Goal: Information Seeking & Learning: Learn about a topic

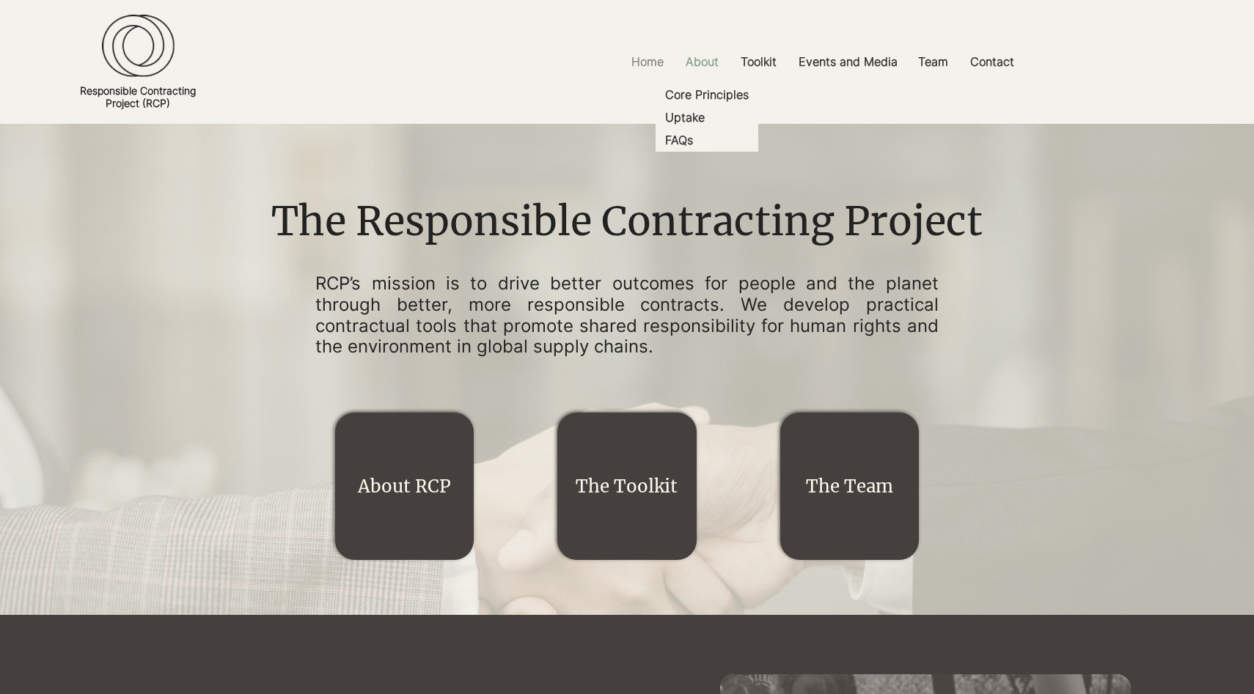
click at [697, 55] on p "About" at bounding box center [702, 61] width 48 height 33
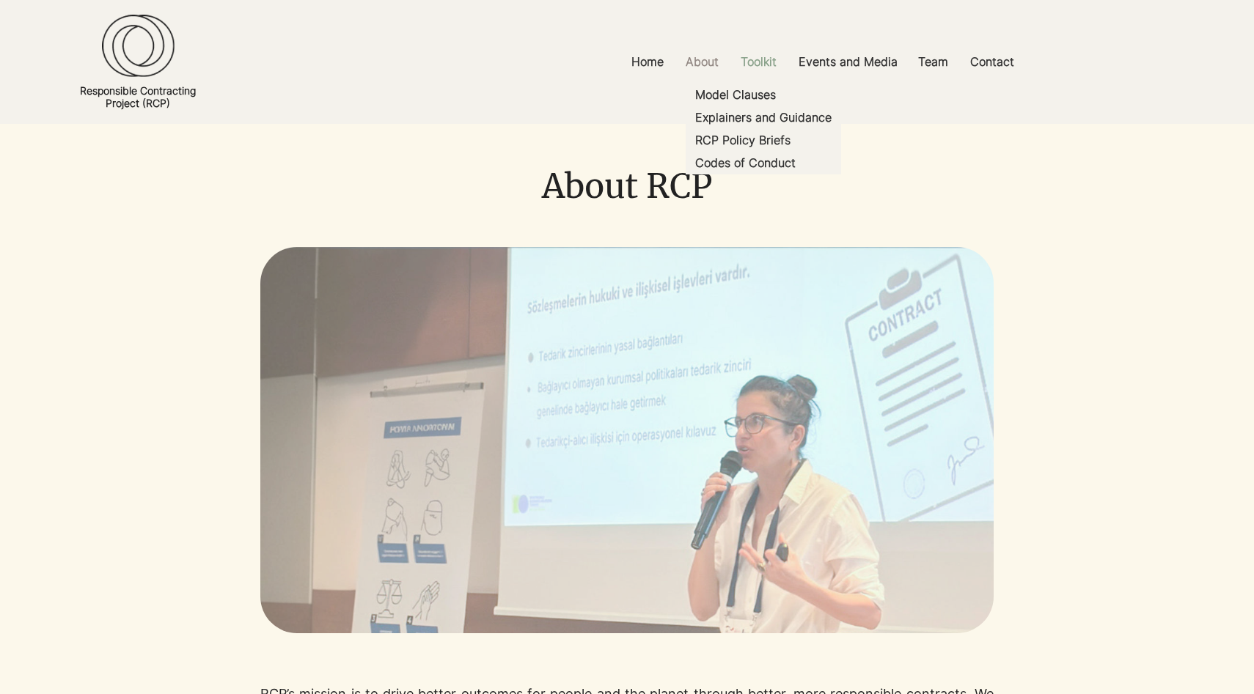
click at [768, 59] on p "Toolkit" at bounding box center [758, 61] width 51 height 33
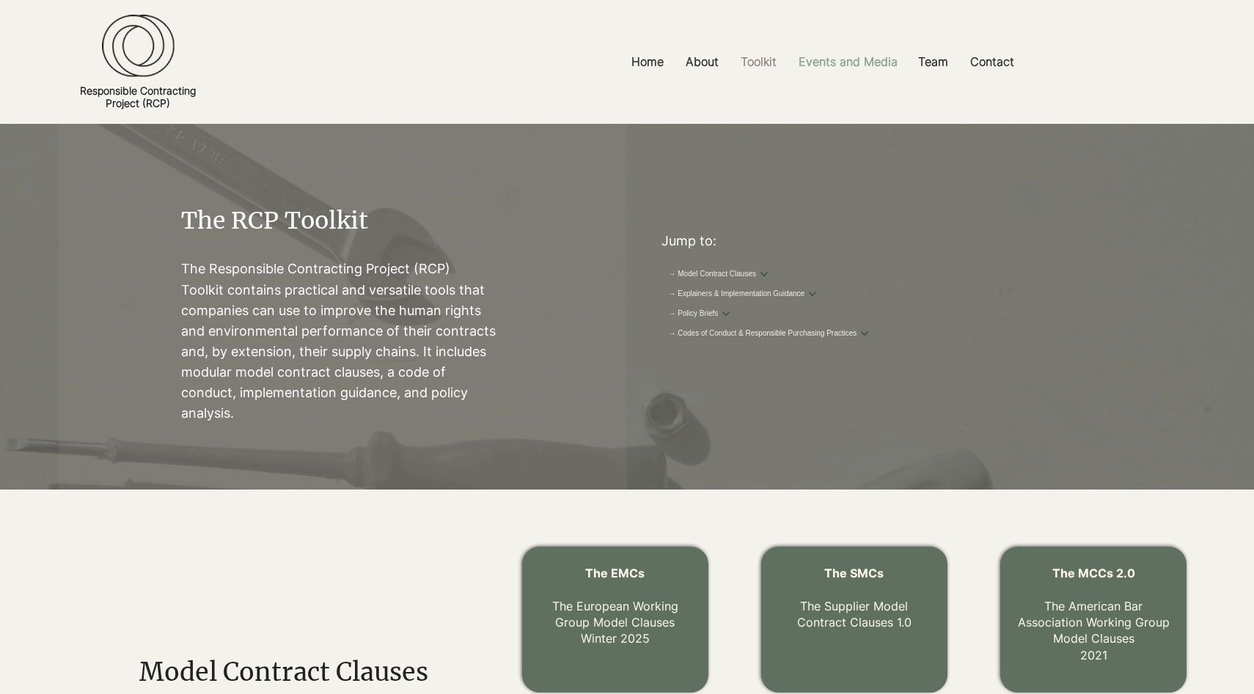
click at [856, 64] on p "Events and Media" at bounding box center [848, 61] width 114 height 33
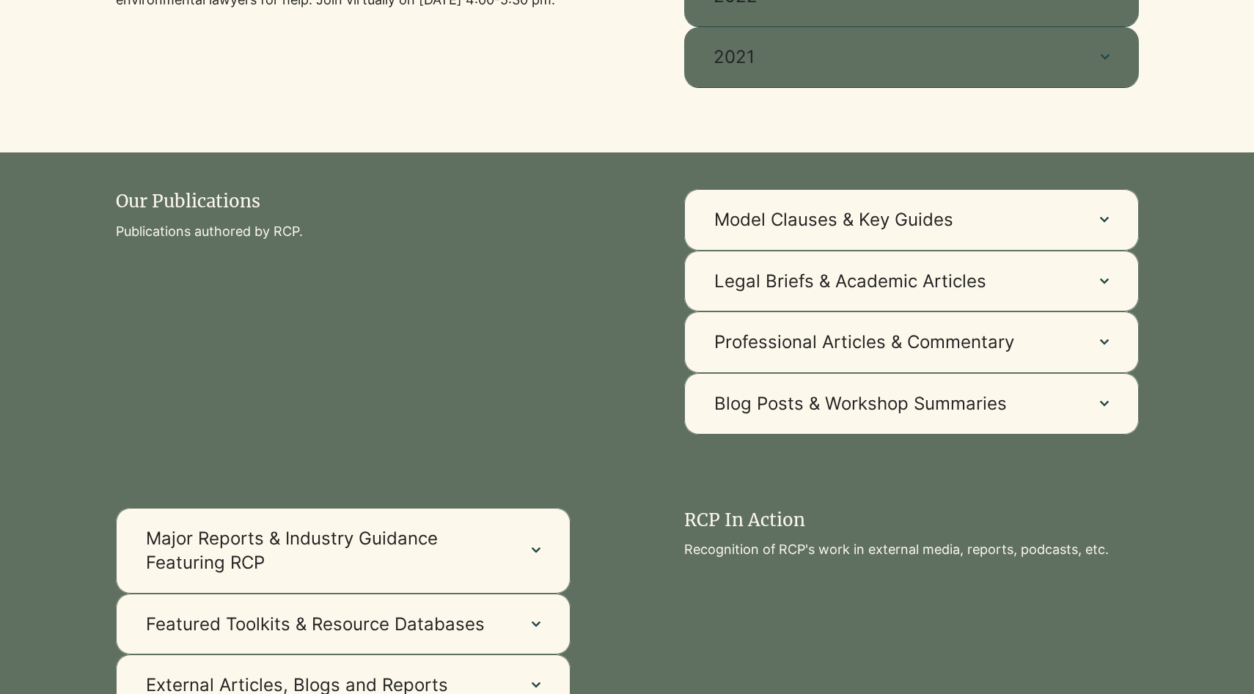
scroll to position [910, 0]
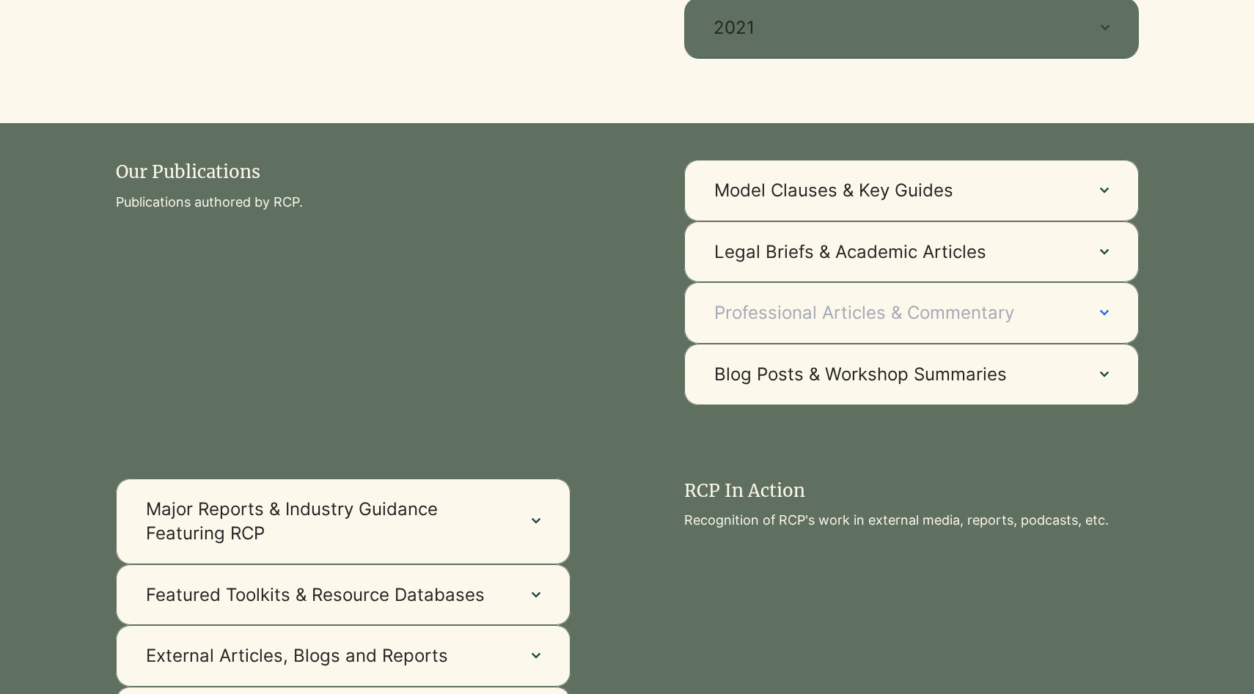
click at [1050, 313] on span "Professional Articles & Commentary" at bounding box center [892, 313] width 356 height 25
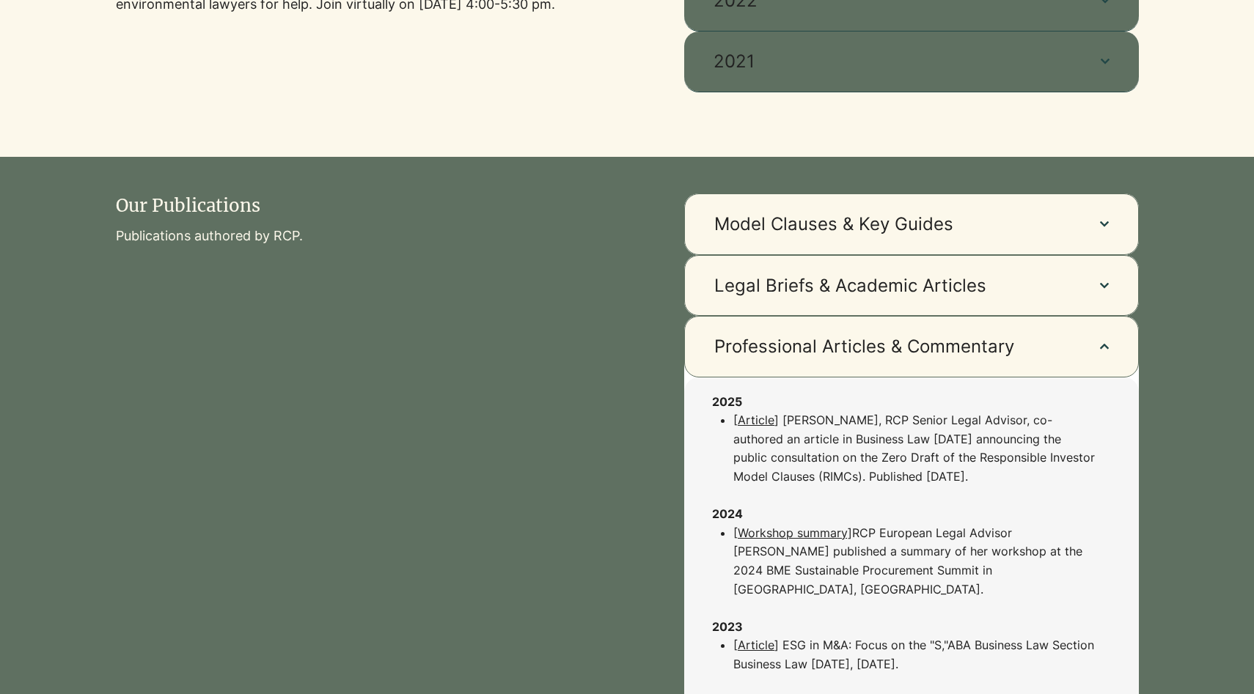
scroll to position [875, 0]
click at [1053, 287] on span "Legal Briefs & Academic Articles" at bounding box center [892, 286] width 356 height 25
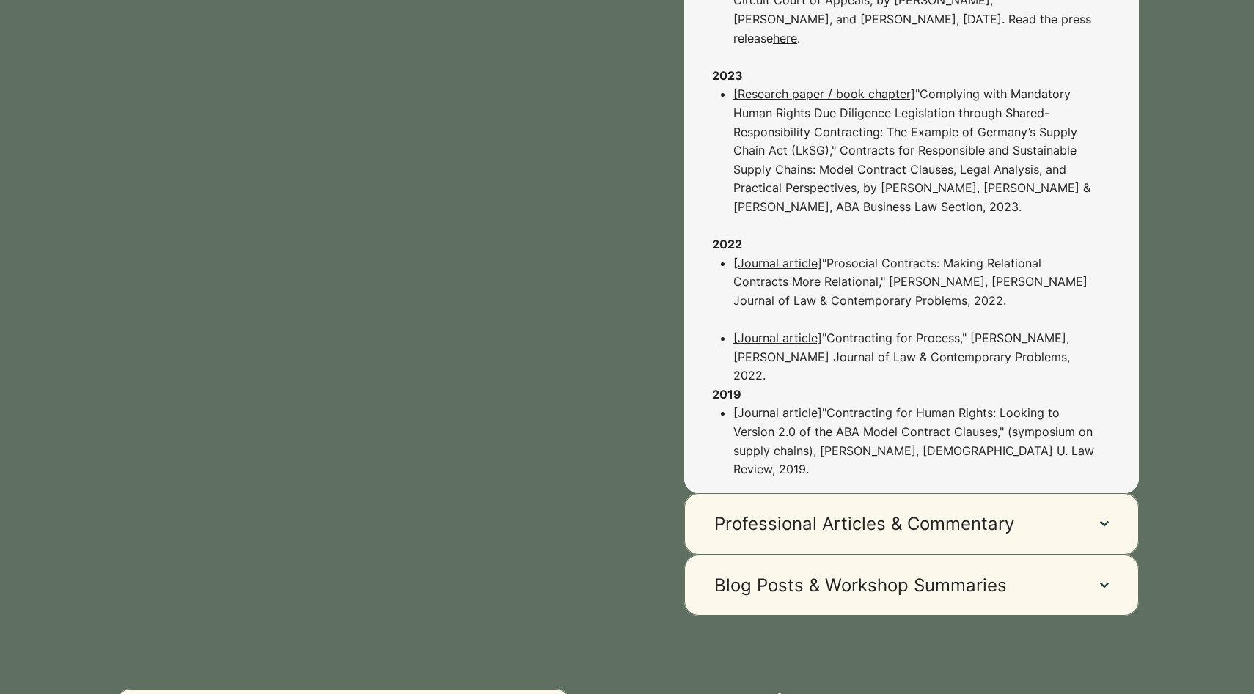
scroll to position [1294, 0]
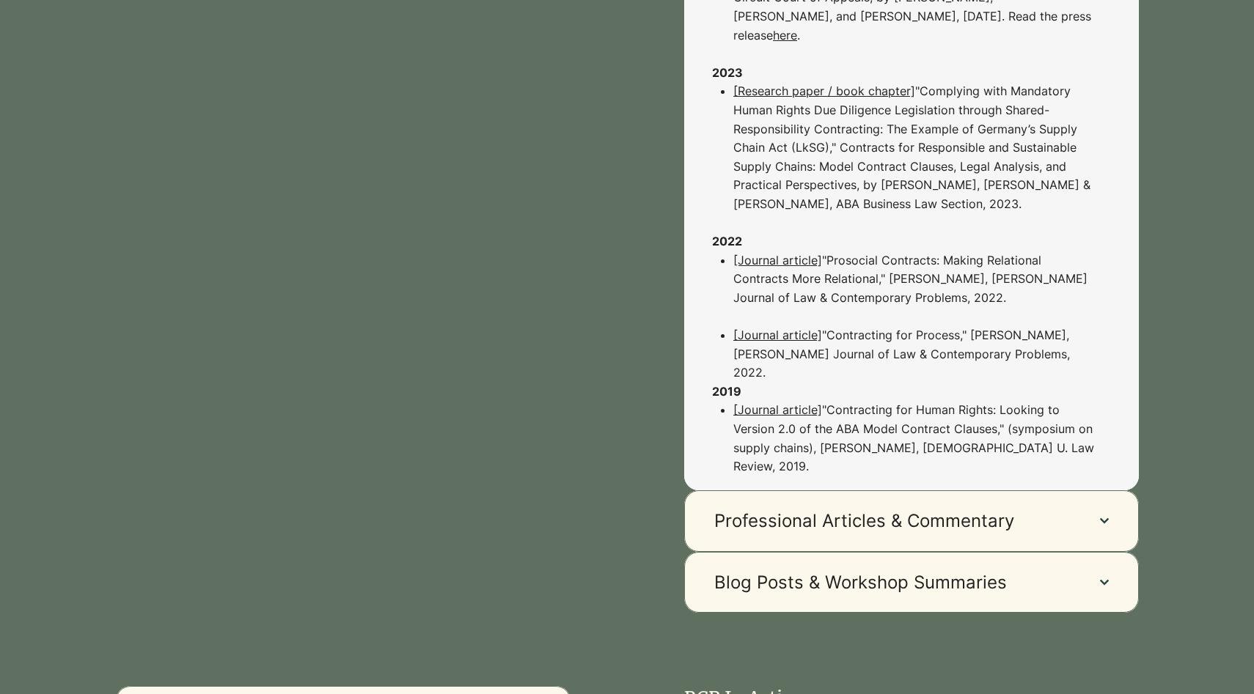
click at [919, 509] on span "Professional Articles & Commentary" at bounding box center [892, 521] width 356 height 25
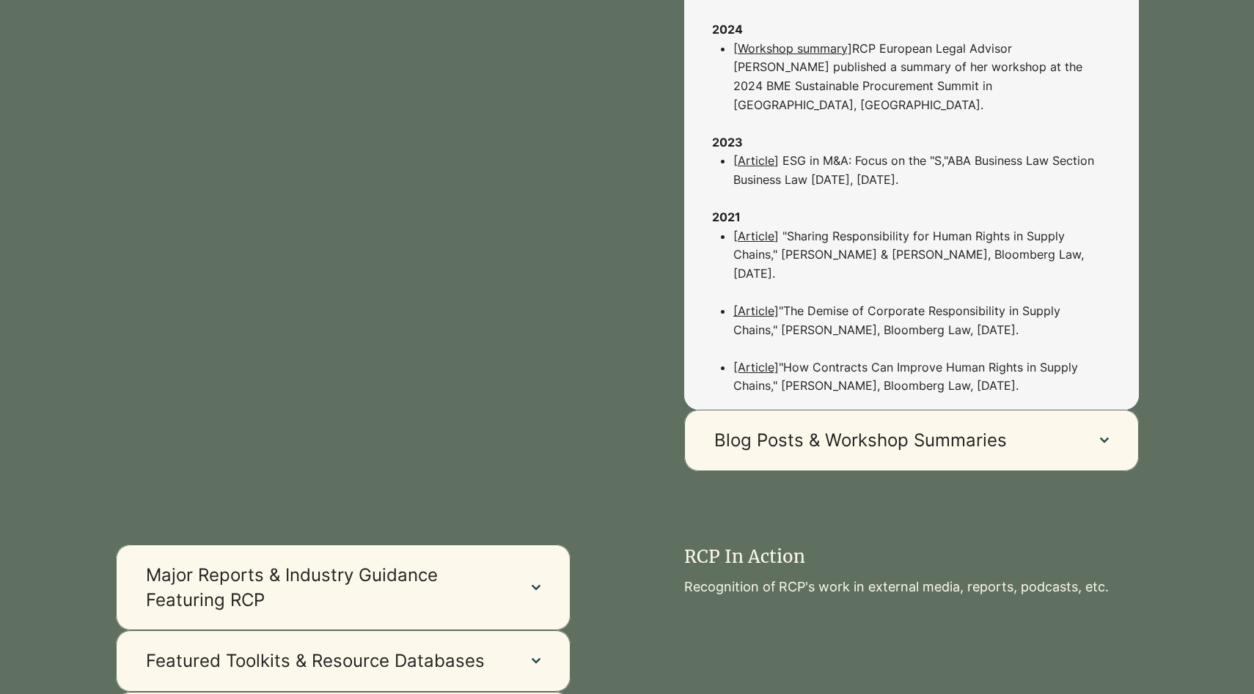
scroll to position [1363, 0]
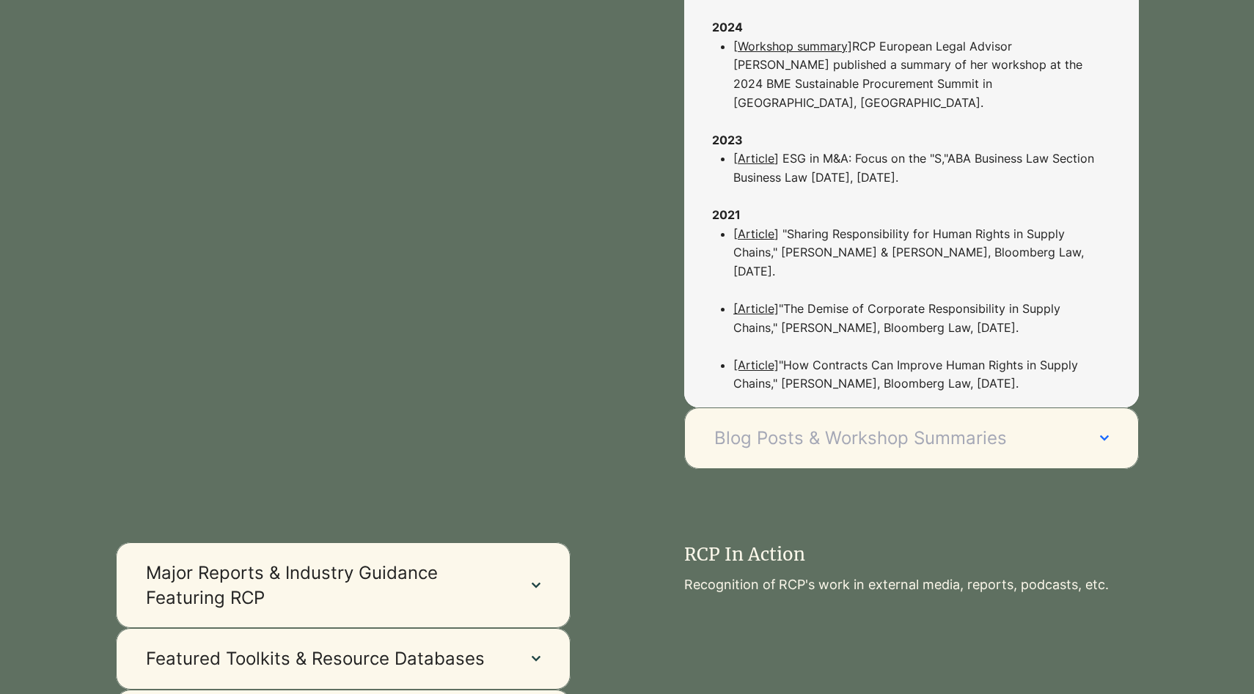
click at [938, 435] on button "Blog Posts & Workshop Summaries" at bounding box center [911, 439] width 455 height 62
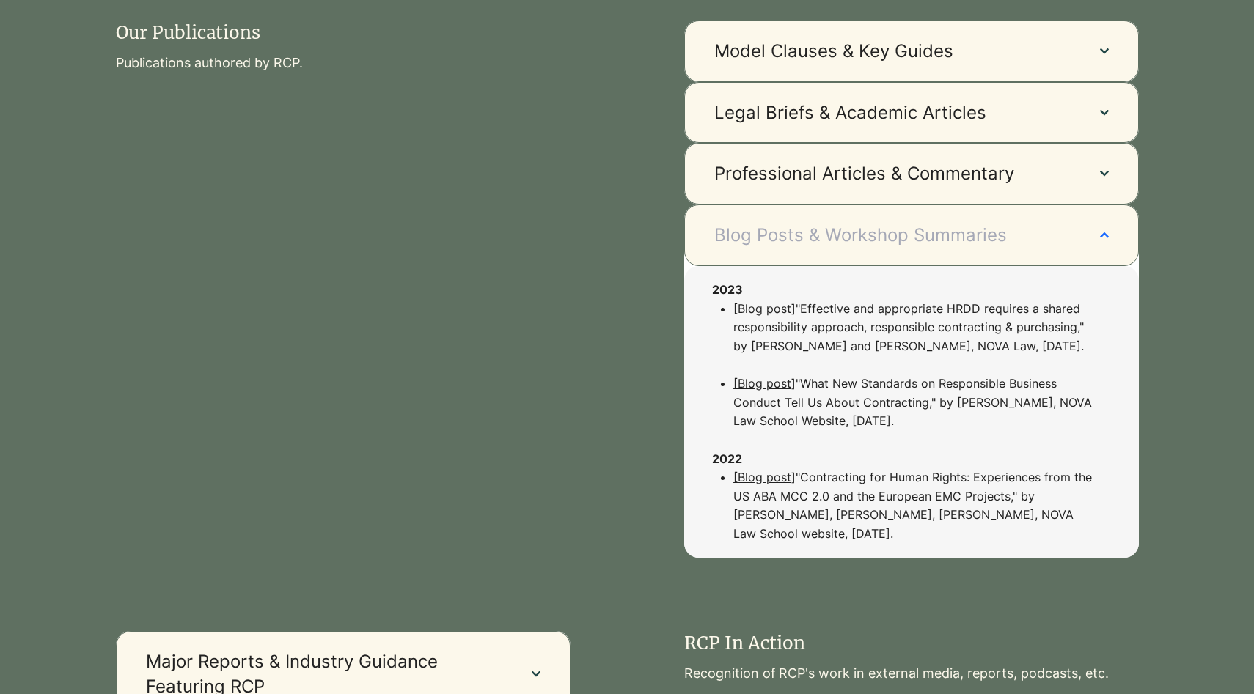
scroll to position [1051, 0]
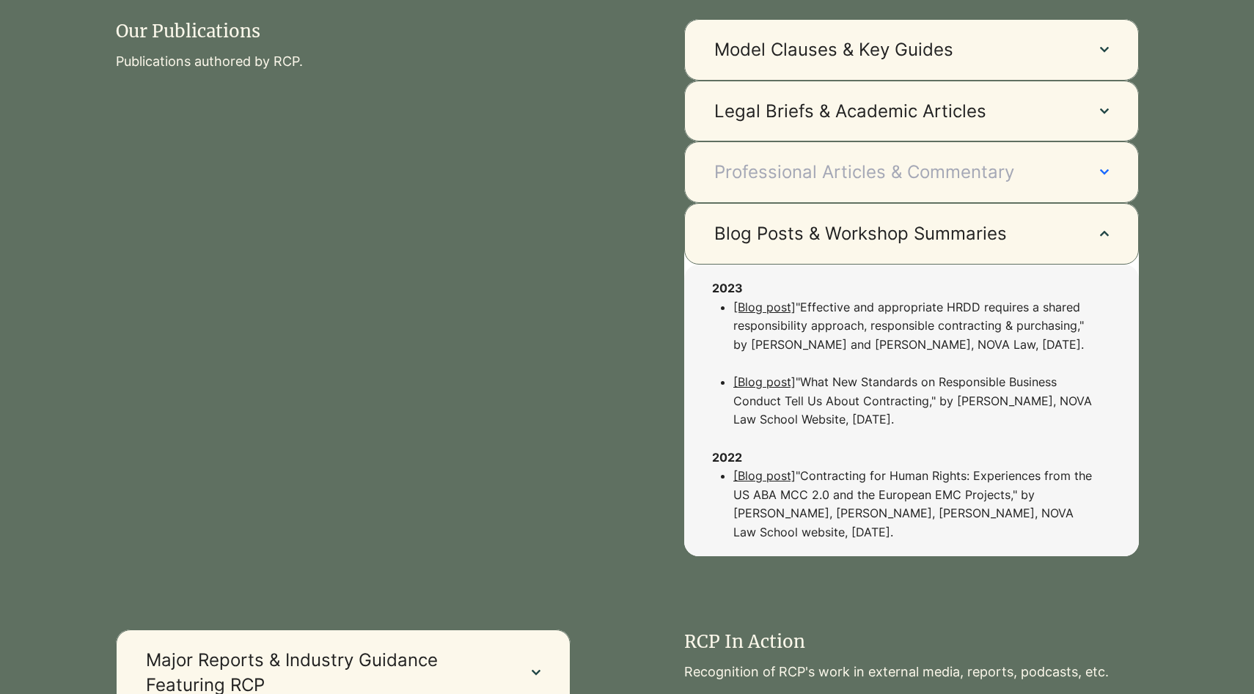
click at [848, 174] on span "Professional Articles & Commentary" at bounding box center [892, 172] width 356 height 25
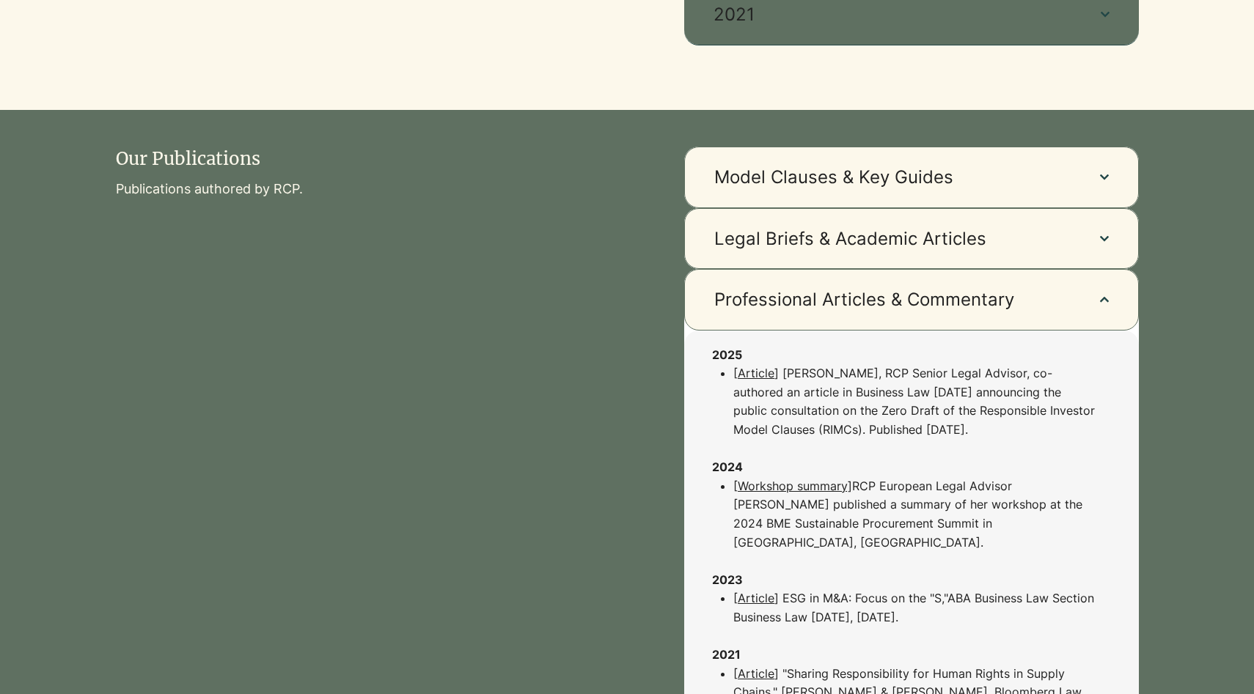
scroll to position [913, 0]
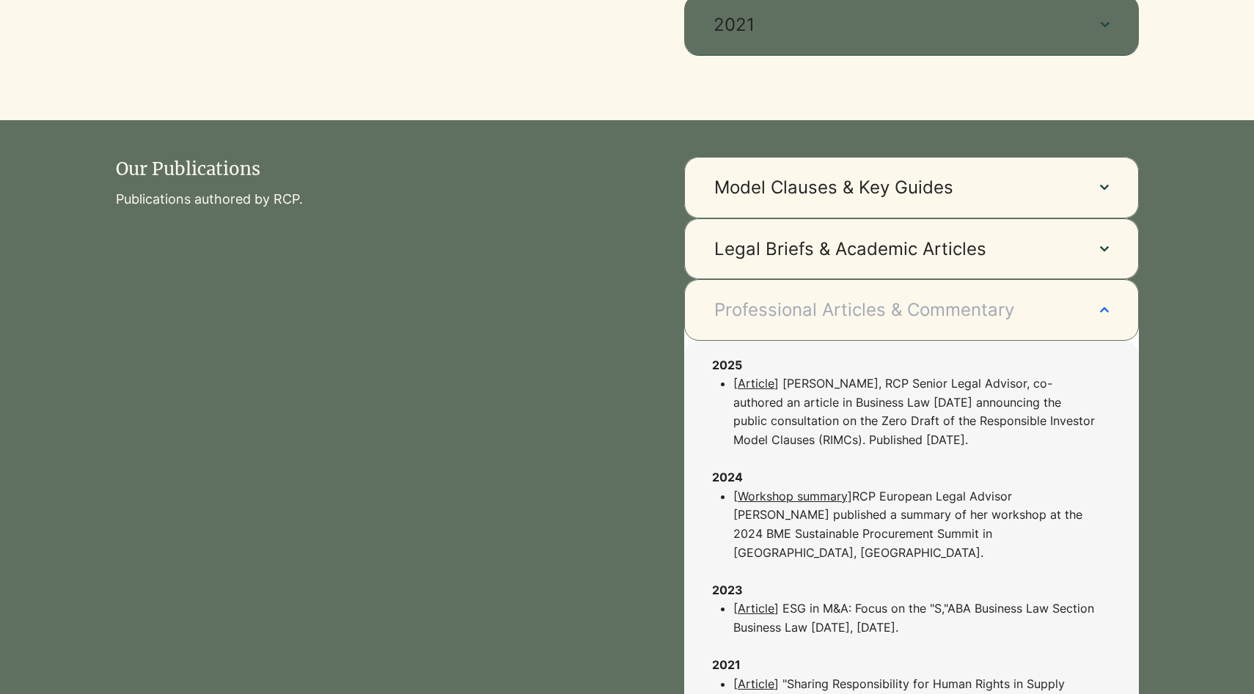
click at [1108, 309] on button "Professional Articles & Commentary" at bounding box center [911, 310] width 455 height 62
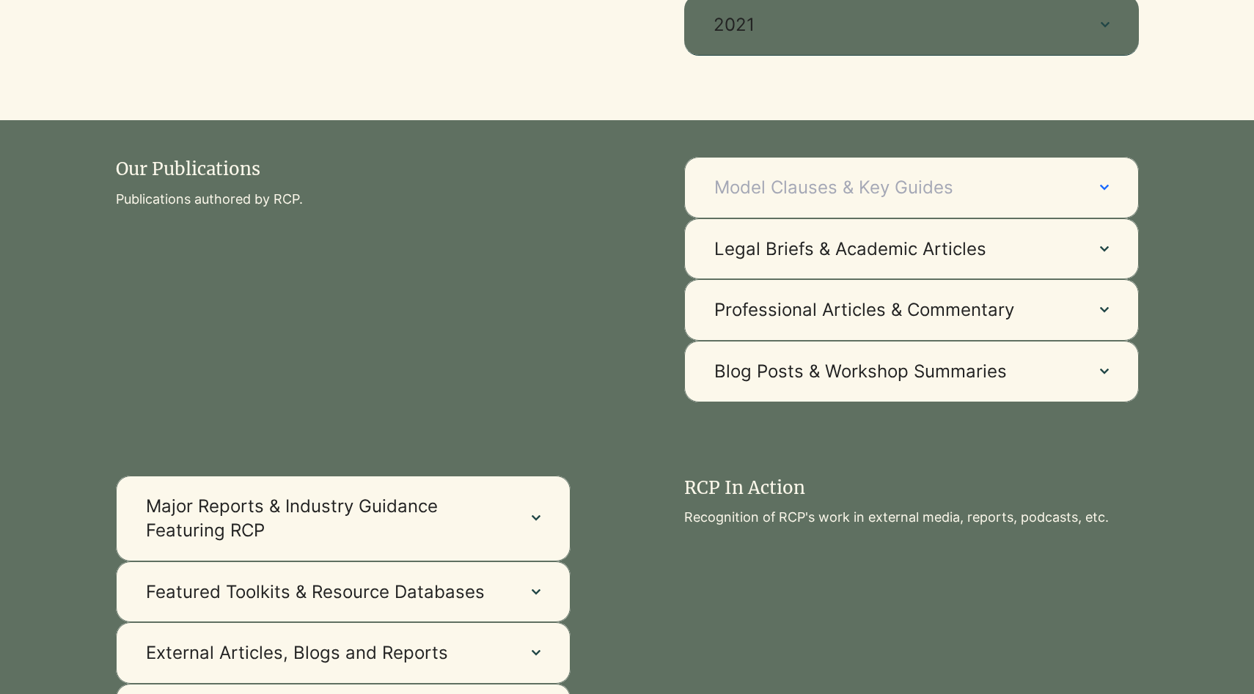
click at [1109, 191] on button "Model Clauses & Key Guides" at bounding box center [911, 188] width 455 height 62
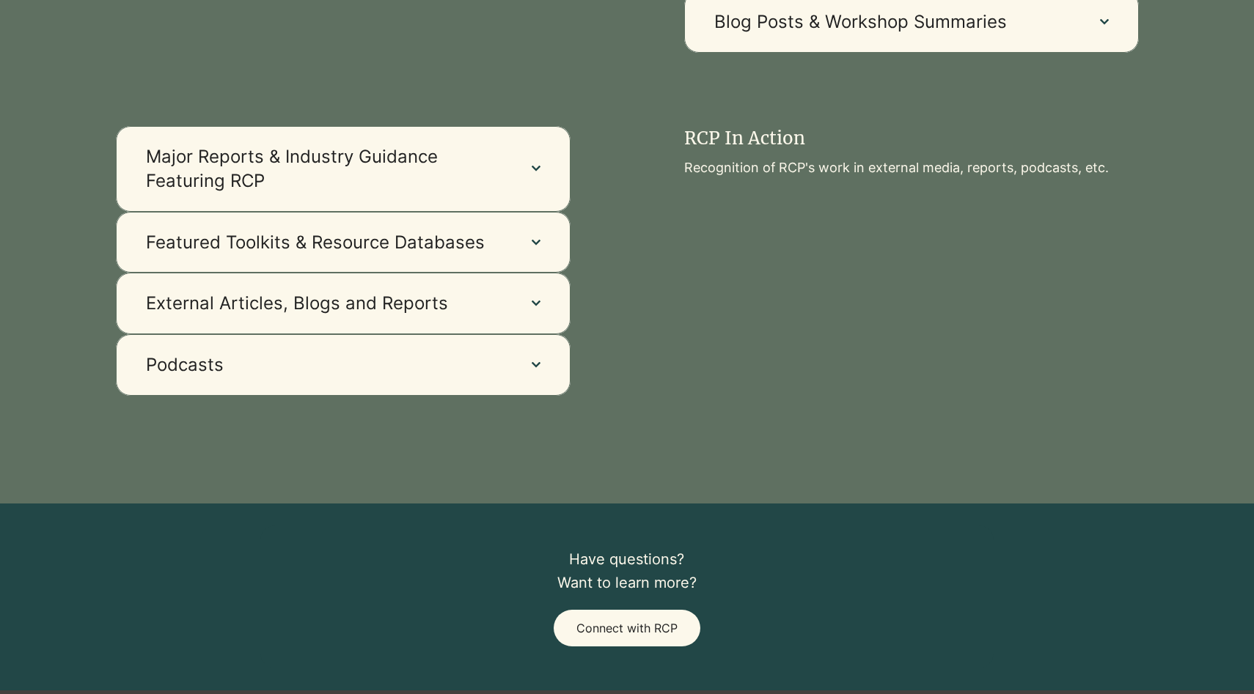
scroll to position [1798, 0]
click at [539, 239] on icon "button" at bounding box center [535, 243] width 9 height 9
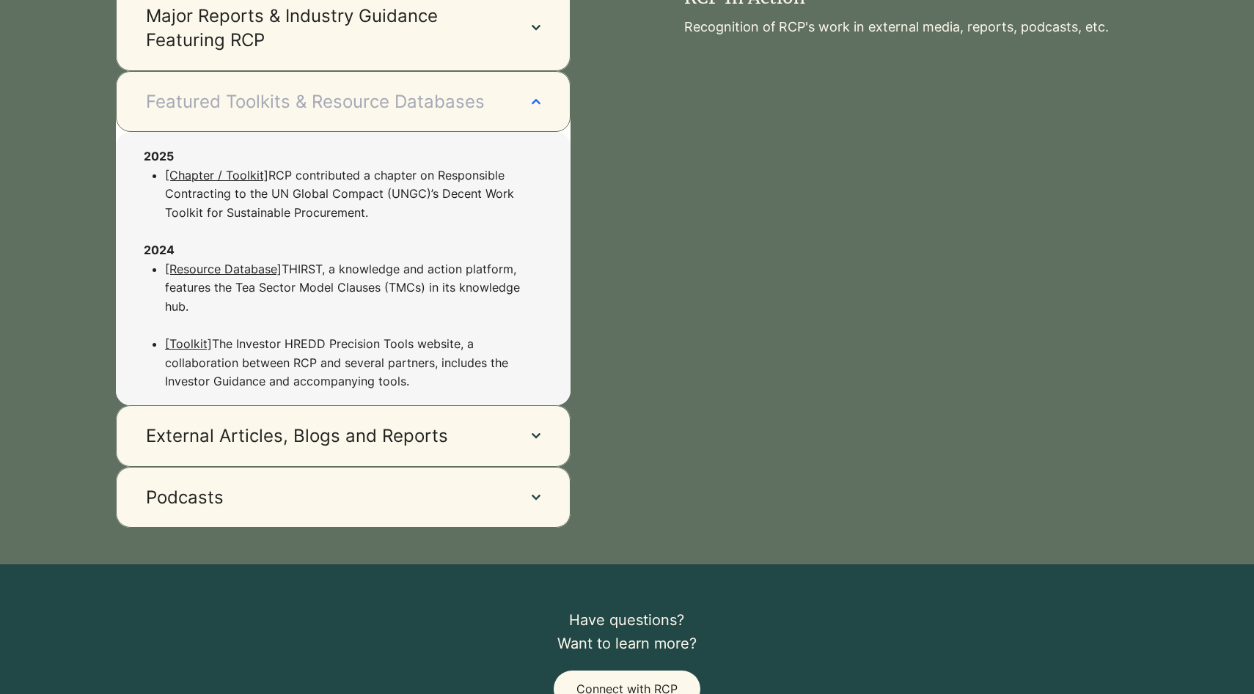
scroll to position [1916, 0]
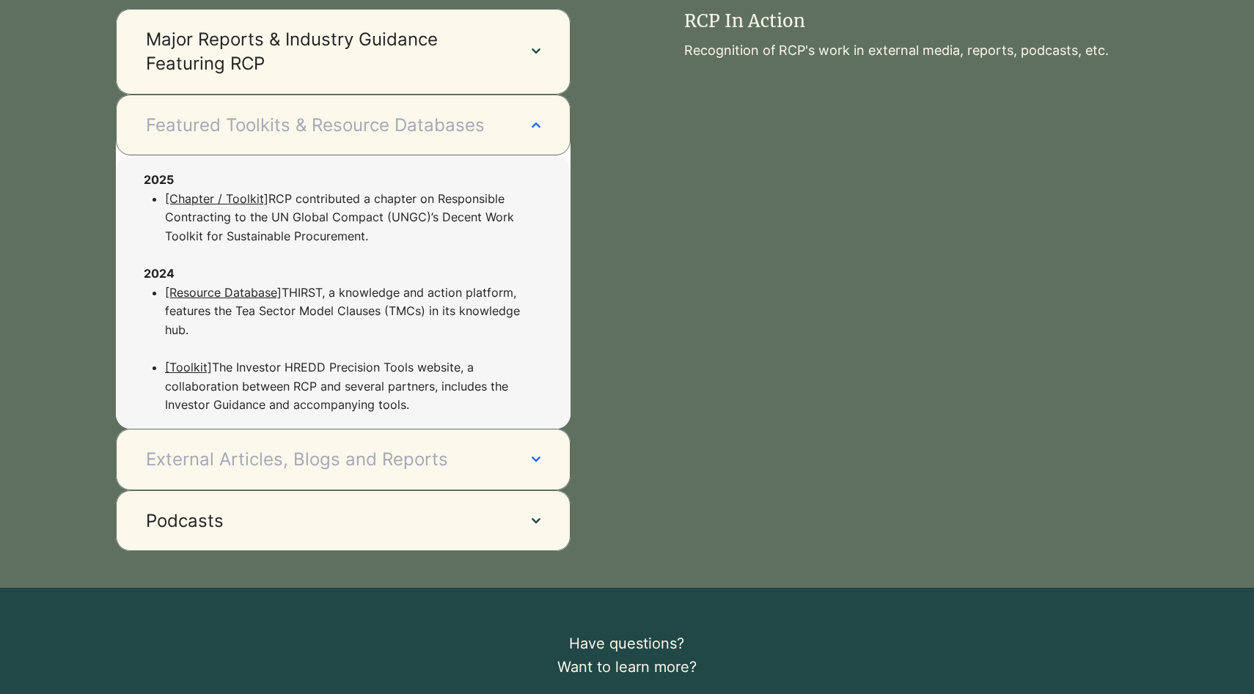
click at [514, 437] on button "External Articles, Blogs and Reports" at bounding box center [343, 460] width 455 height 62
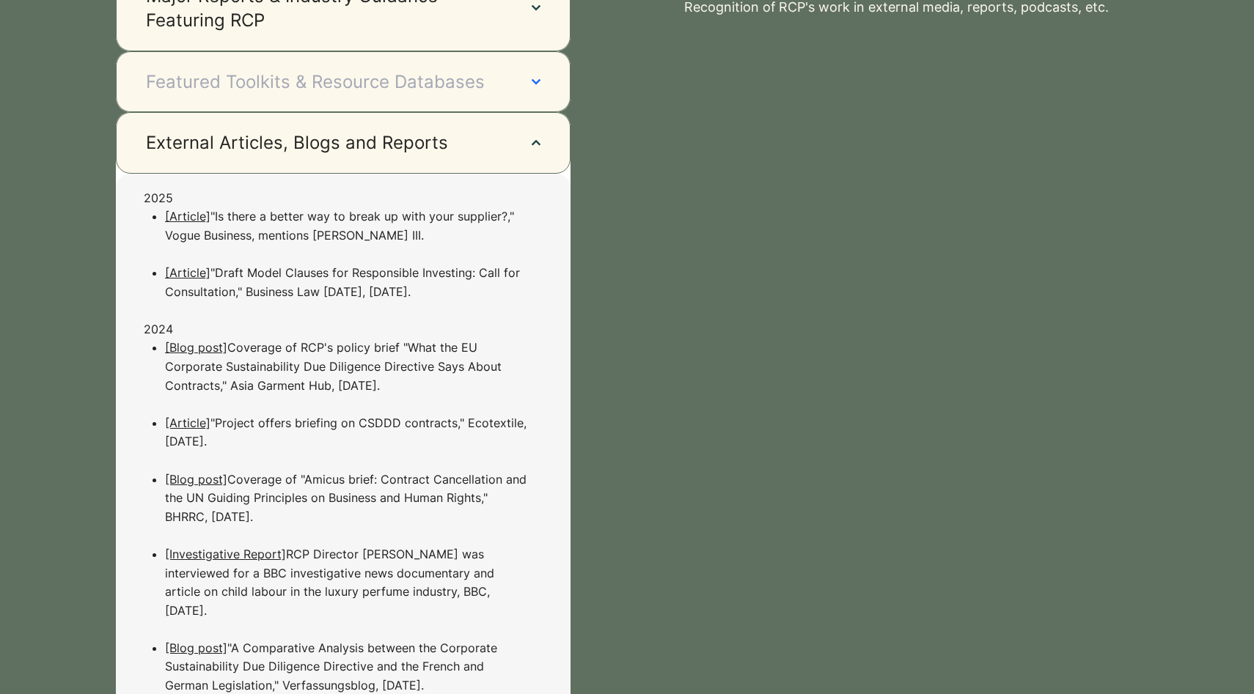
scroll to position [1772, 0]
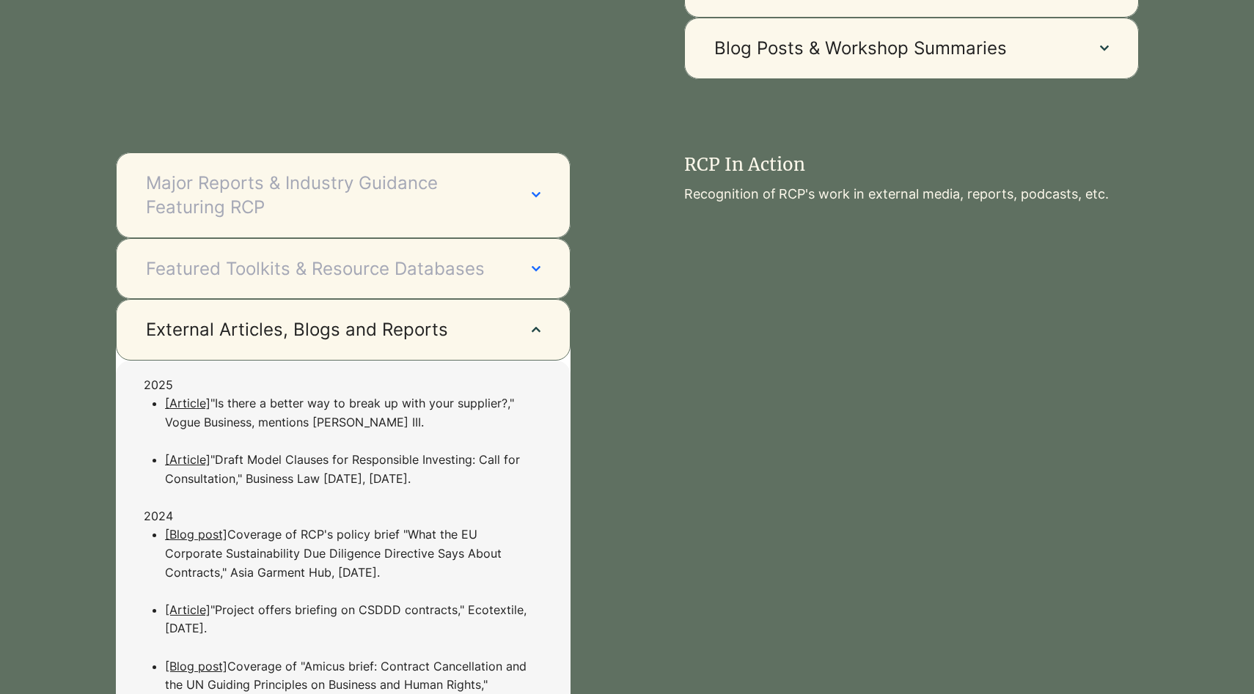
click at [469, 196] on span "Major Reports & Industry Guidance Featuring RCP" at bounding box center [324, 195] width 356 height 49
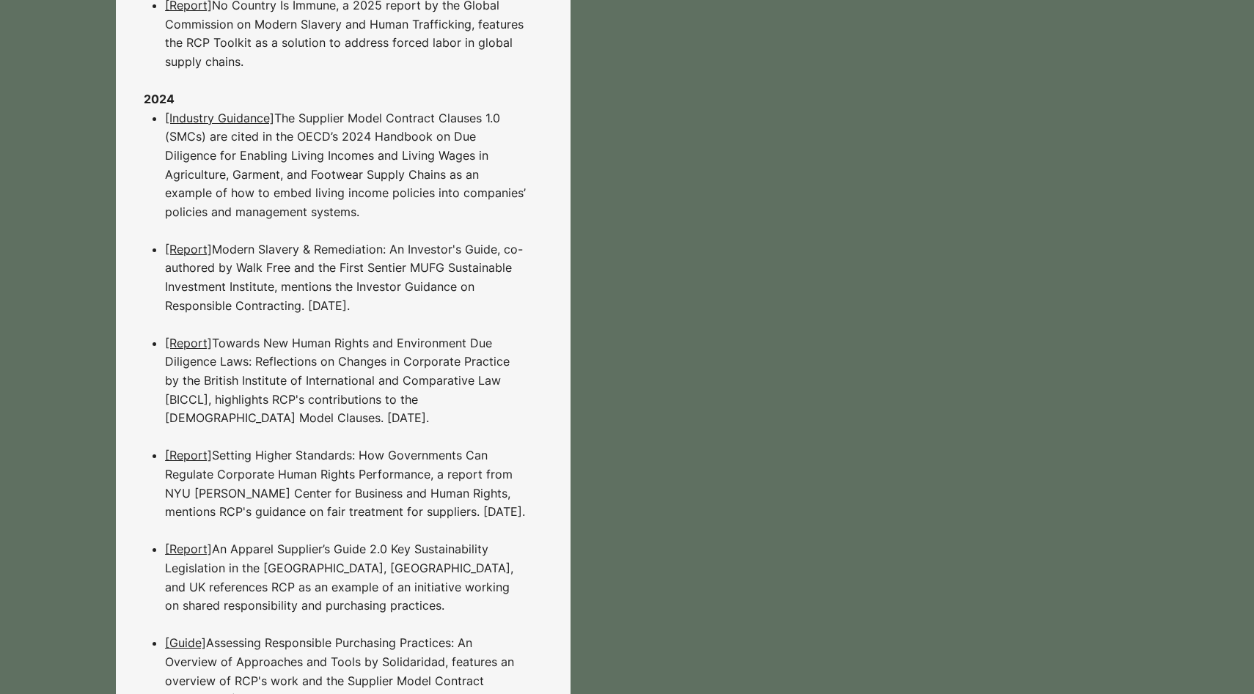
scroll to position [2259, 0]
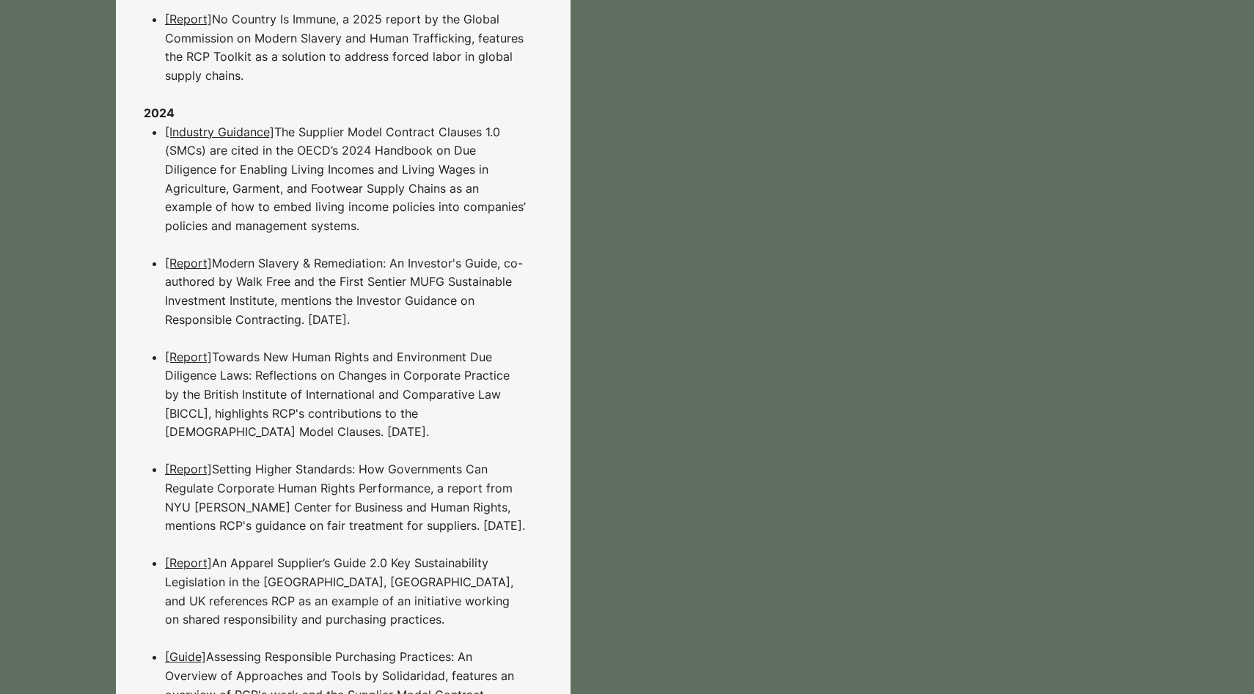
click at [756, 394] on div at bounding box center [911, 528] width 568 height 1798
click at [691, 389] on div at bounding box center [911, 528] width 568 height 1798
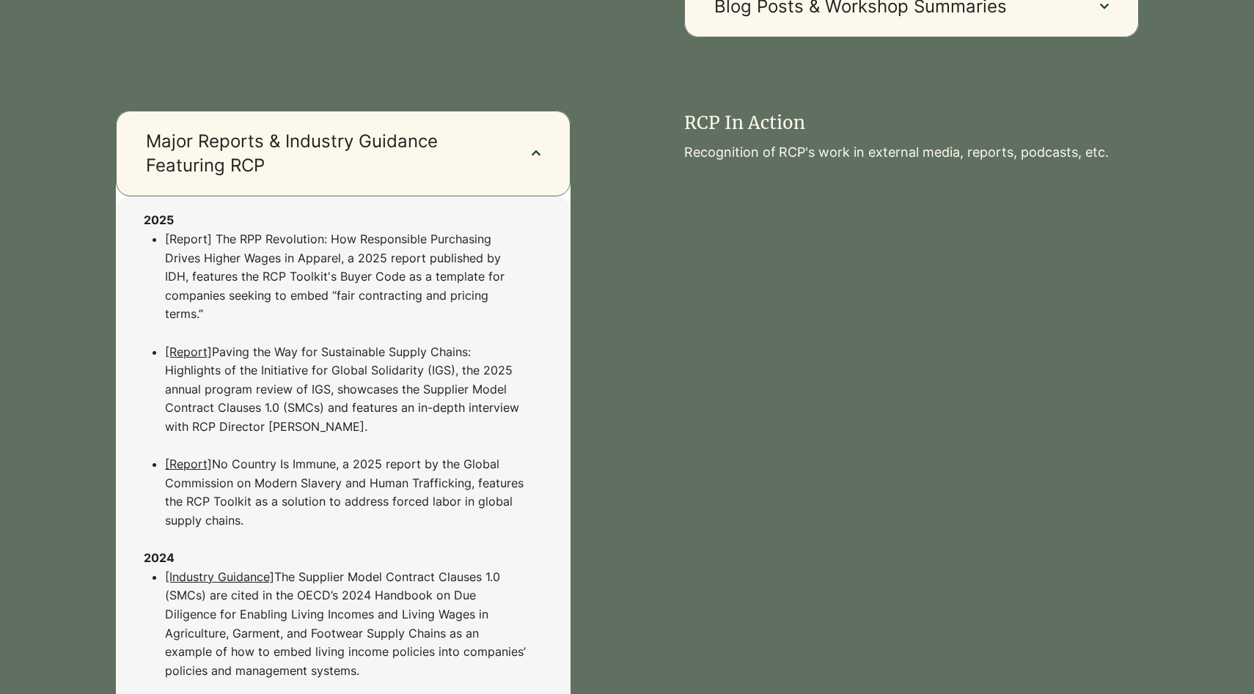
scroll to position [1730, 0]
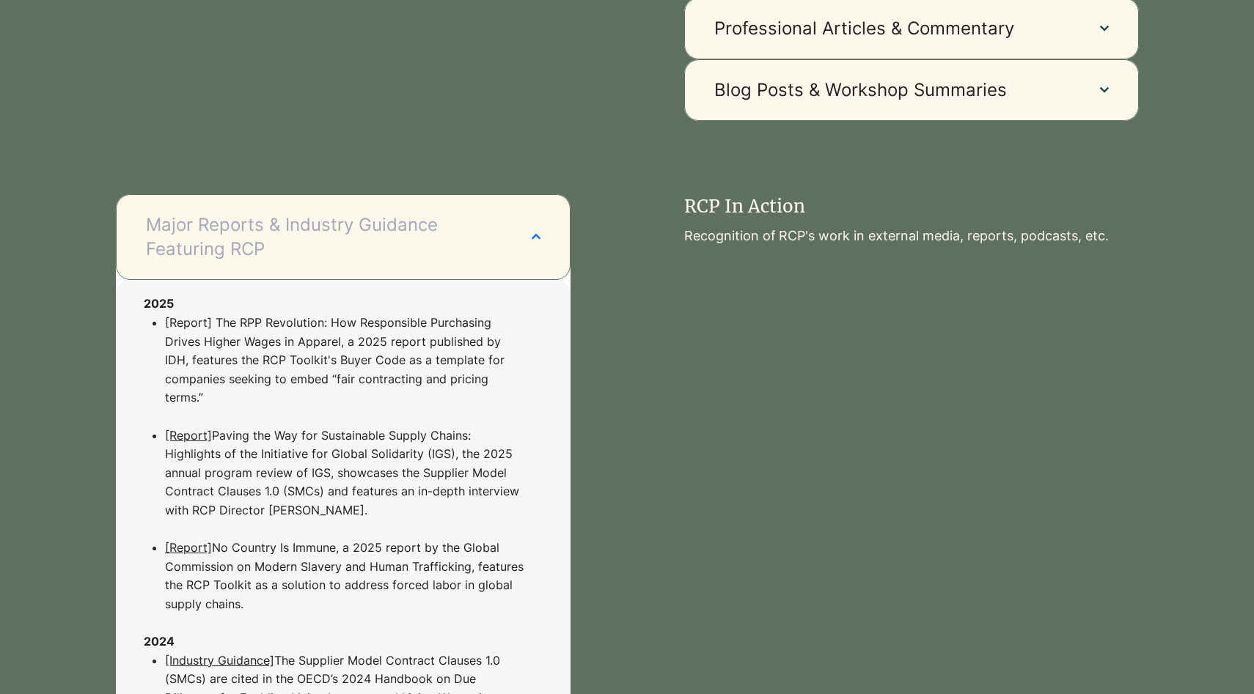
click at [534, 232] on icon "button" at bounding box center [535, 236] width 9 height 9
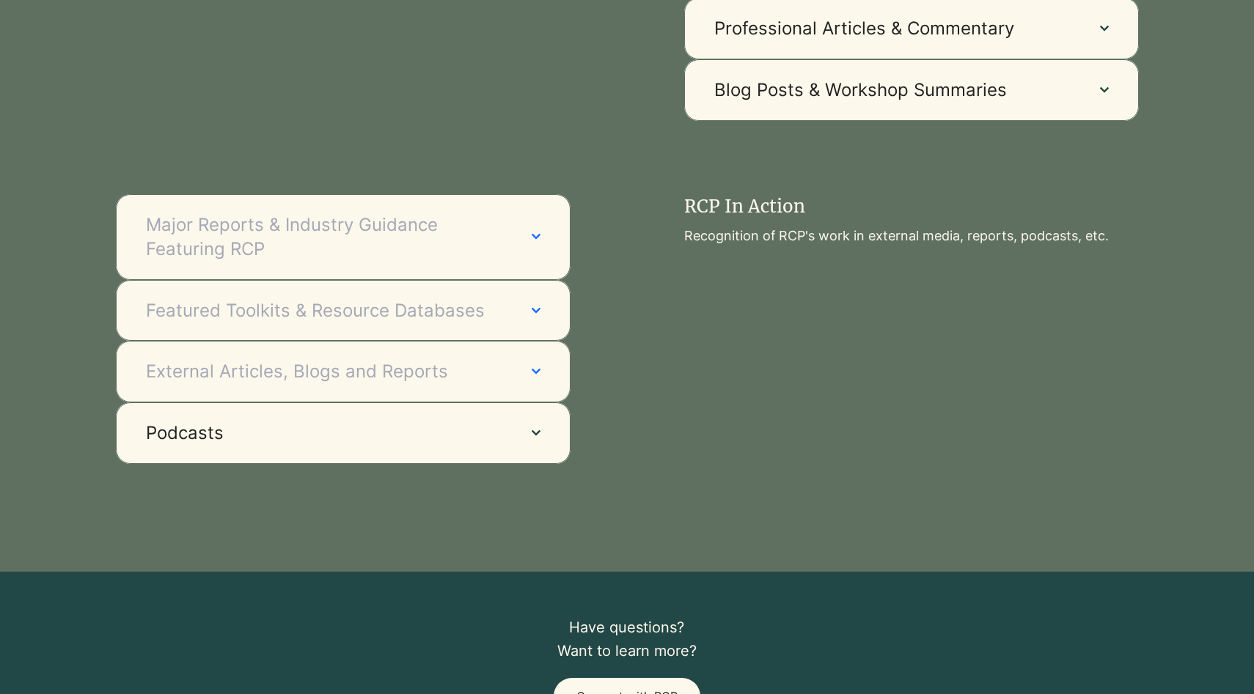
click at [441, 359] on span "External Articles, Blogs and Reports" at bounding box center [324, 371] width 356 height 25
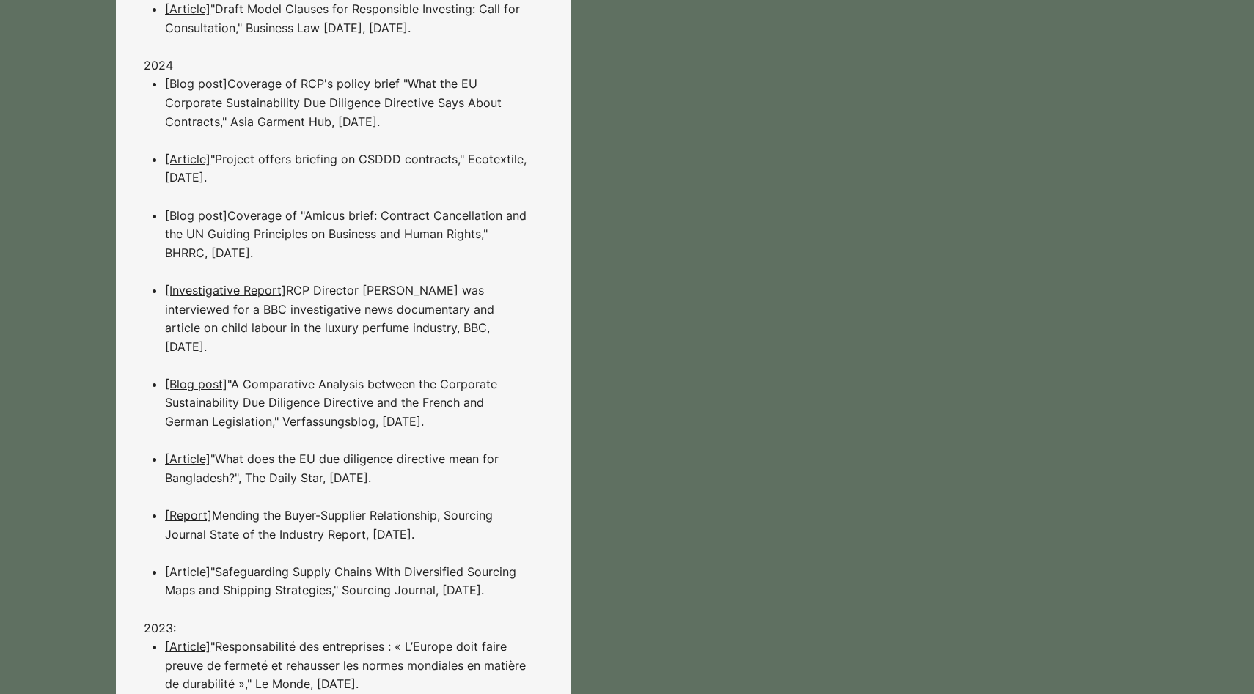
scroll to position [2230, 0]
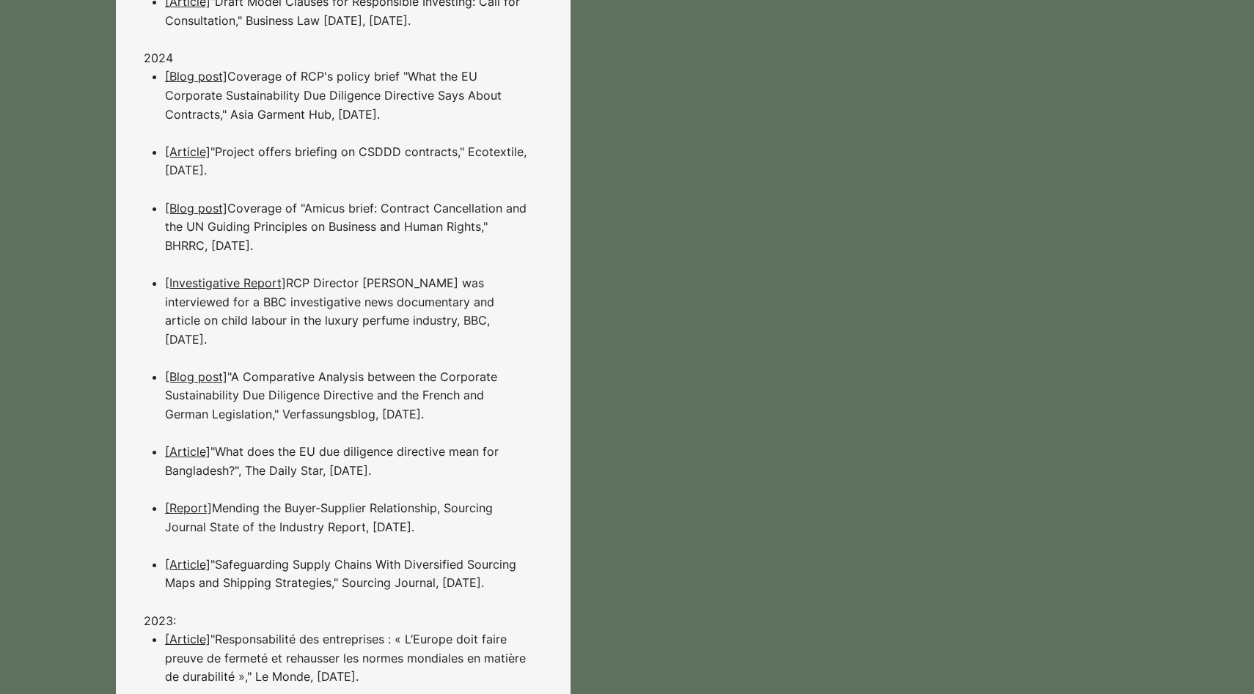
click at [241, 276] on link "[Investigative Report]" at bounding box center [225, 283] width 121 height 15
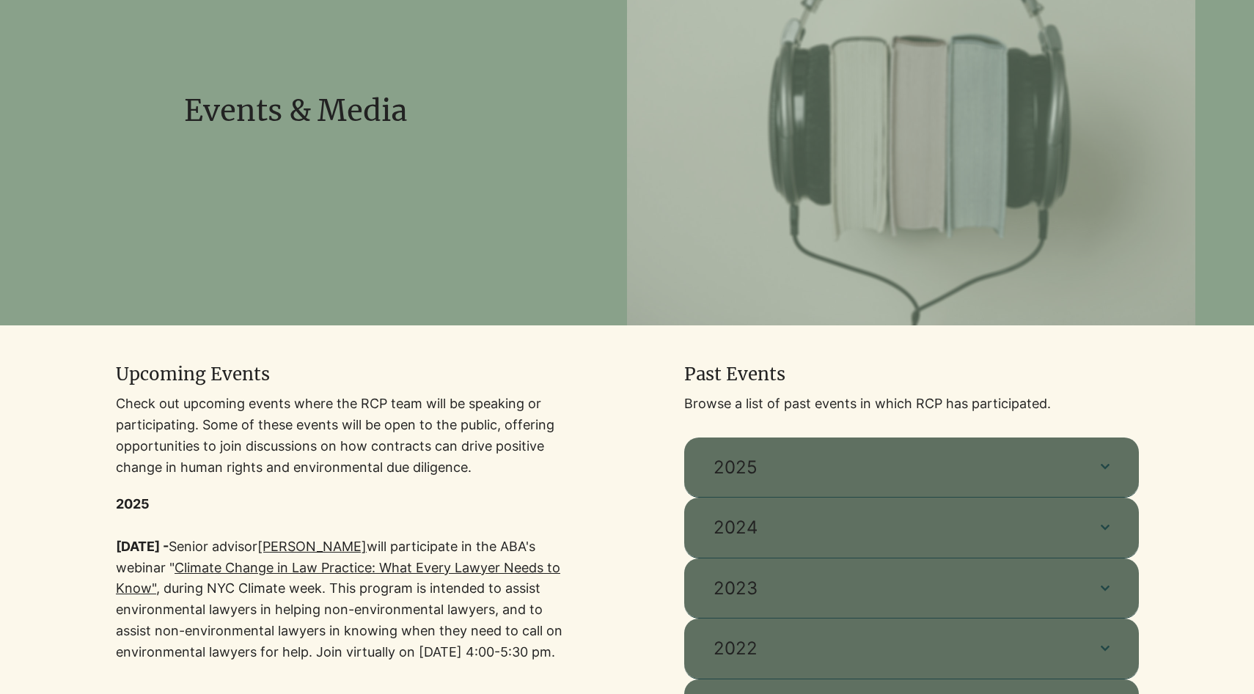
scroll to position [0, 0]
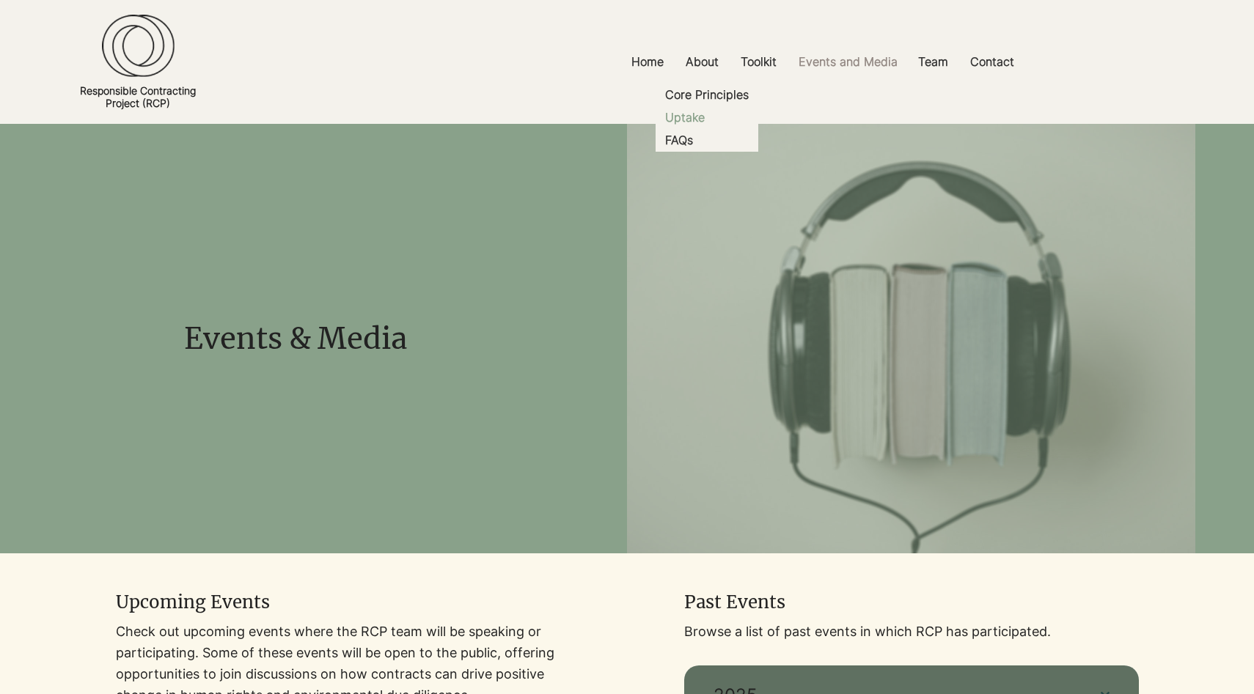
click at [691, 111] on p "Uptake" at bounding box center [684, 117] width 51 height 23
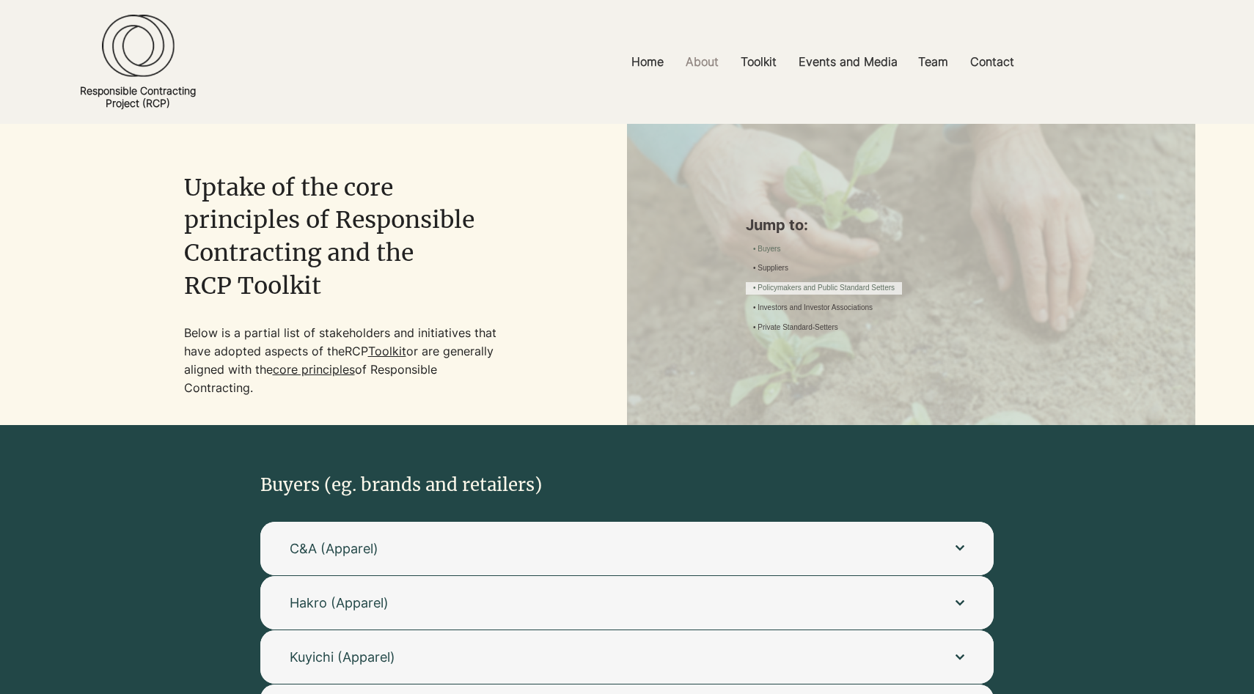
click at [870, 289] on link "• Policymakers and Public Standard Setters" at bounding box center [823, 288] width 141 height 11
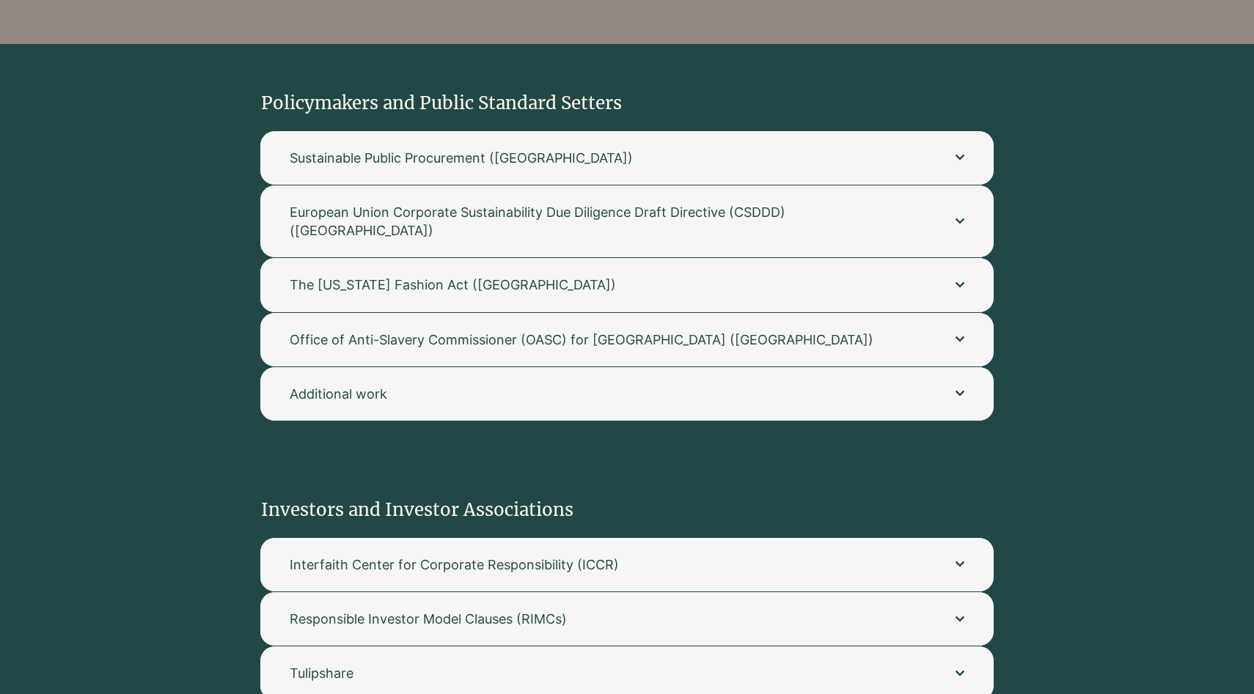
scroll to position [1740, 0]
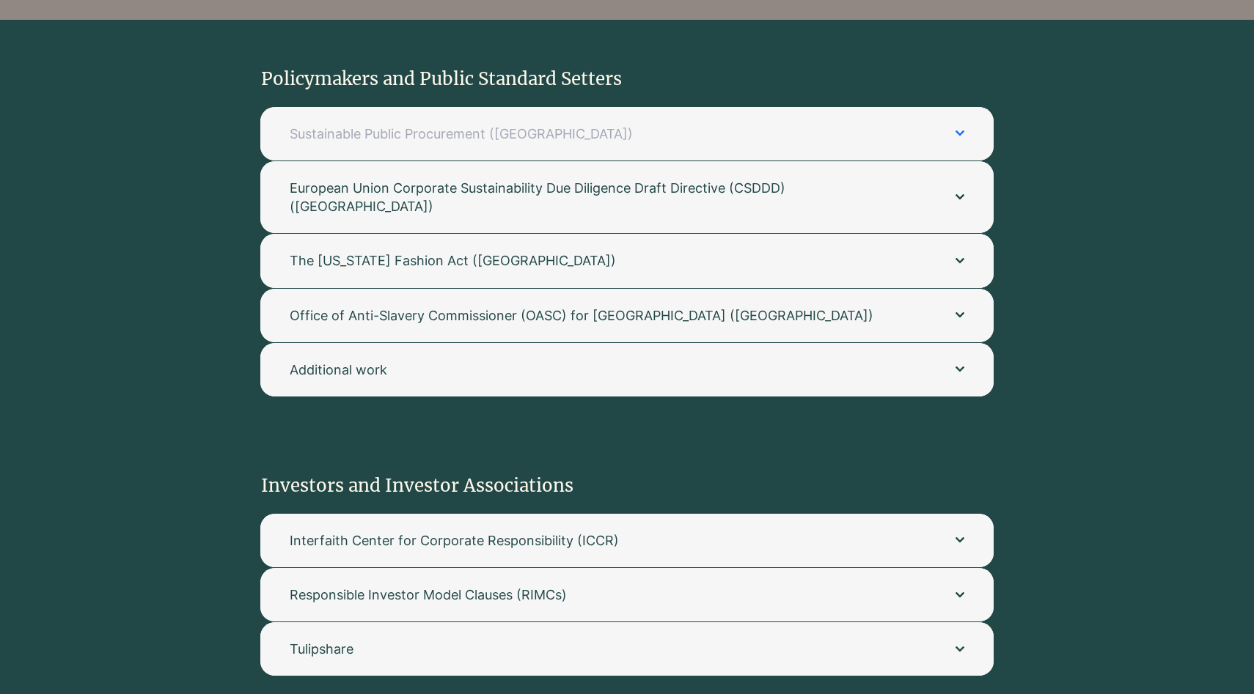
click at [644, 125] on span "Sustainable Public Procurement ([GEOGRAPHIC_DATA])" at bounding box center [608, 134] width 636 height 18
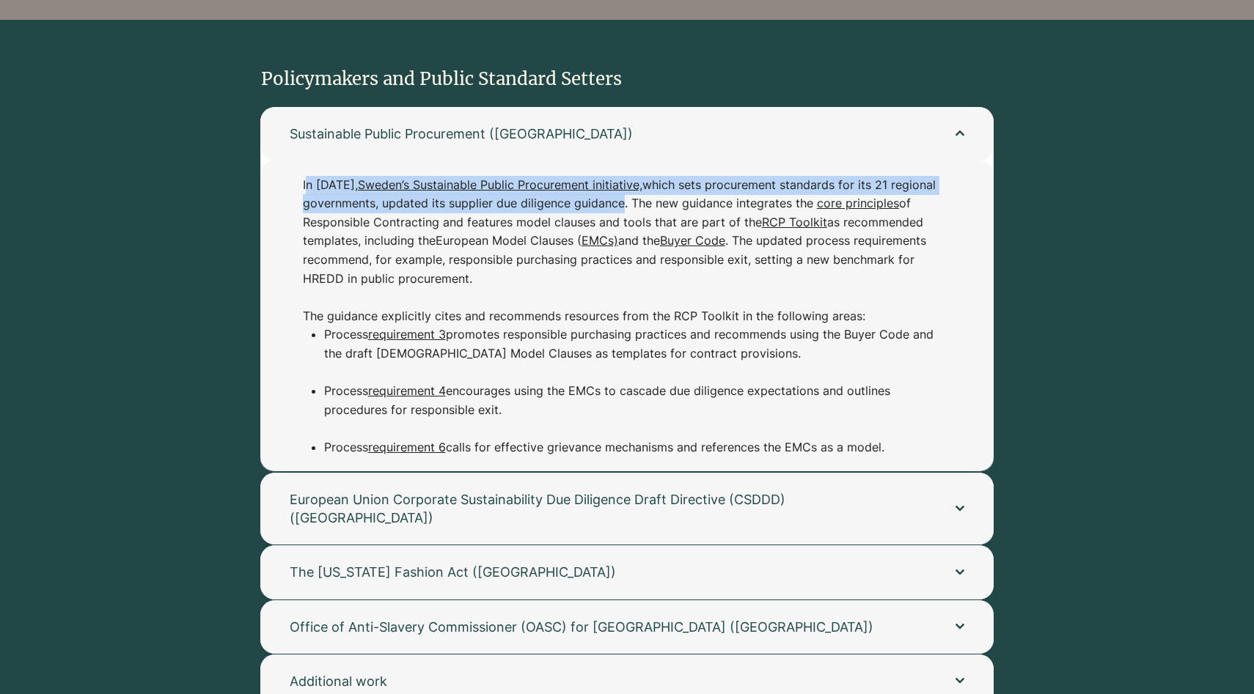
drag, startPoint x: 304, startPoint y: 161, endPoint x: 672, endPoint y: 183, distance: 367.9
click at [672, 183] on p "In [DATE], Sweden’s Sustainable Public Procurement initiative, which sets procu…" at bounding box center [619, 251] width 633 height 150
copy p "n [DATE], Sweden’s Sustainable Public Procurement initiative, which sets procur…"
